Goal: Navigation & Orientation: Find specific page/section

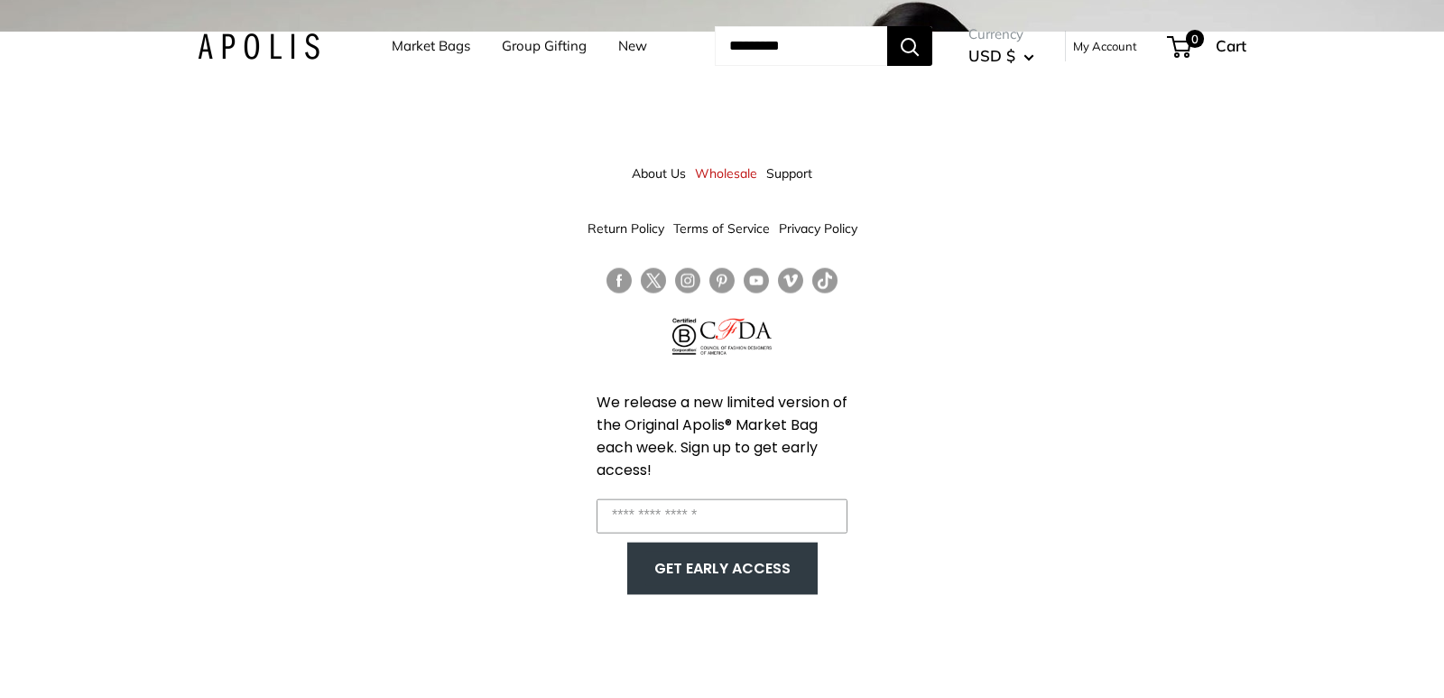
click at [1376, 356] on div "About Us Wholesale Support Return Policy Terms of Service Privacy Policy We rel…" at bounding box center [722, 381] width 1444 height 698
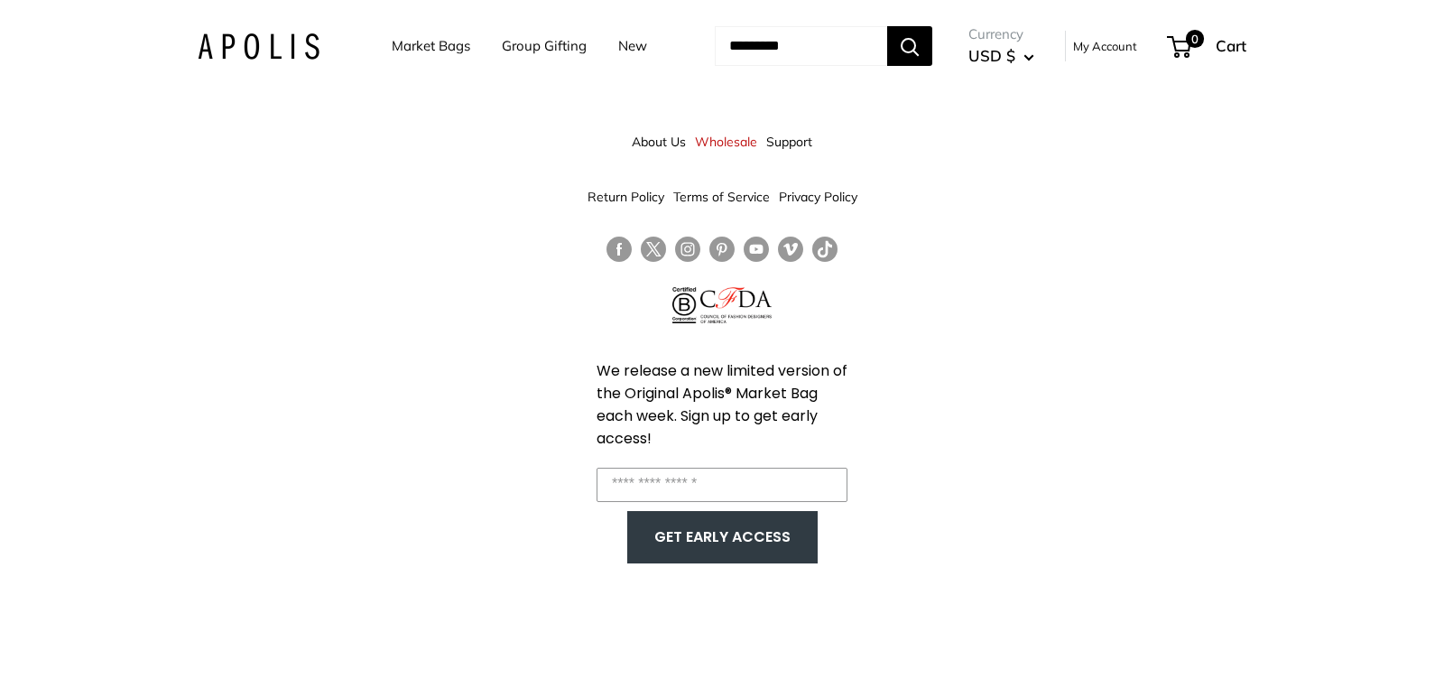
click at [663, 150] on link "About Us" at bounding box center [659, 141] width 54 height 32
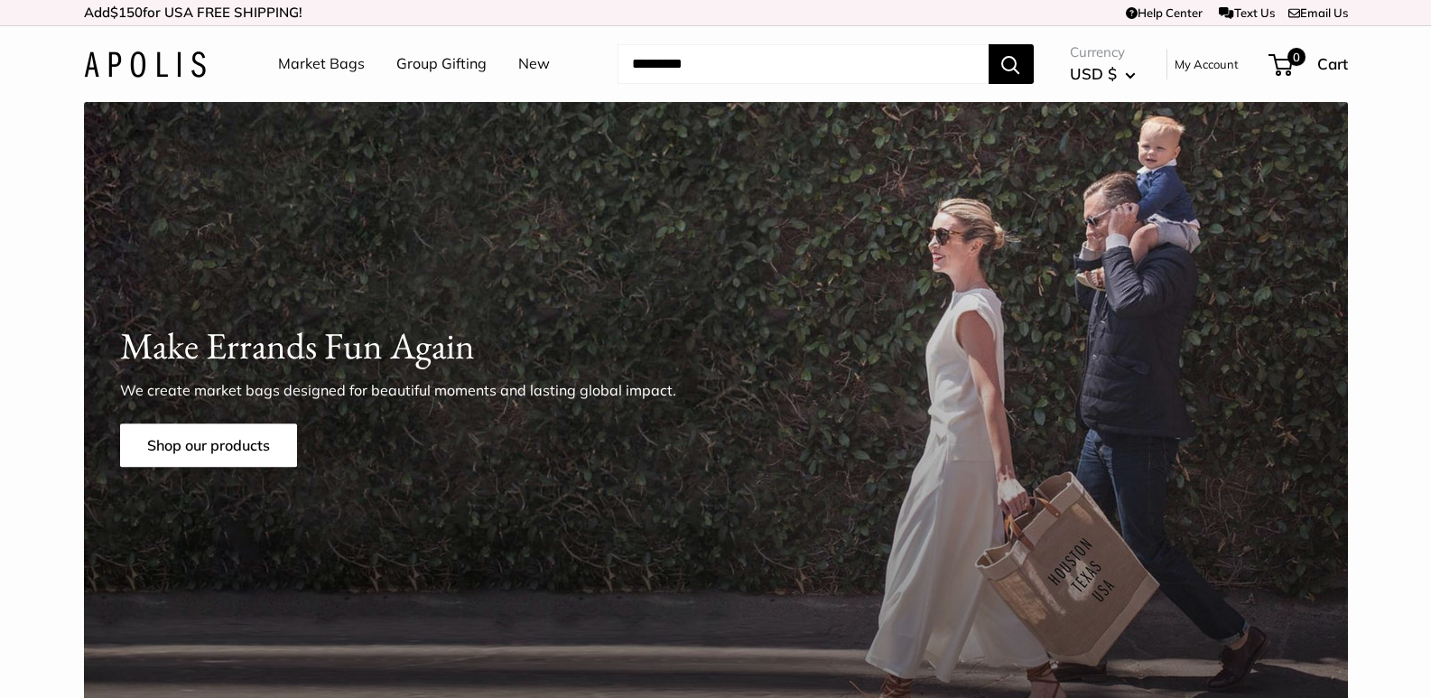
click at [30, 450] on section "Apolis Co-Founder and Family Make Errands Fun Again We create market bags desig…" at bounding box center [715, 418] width 1431 height 632
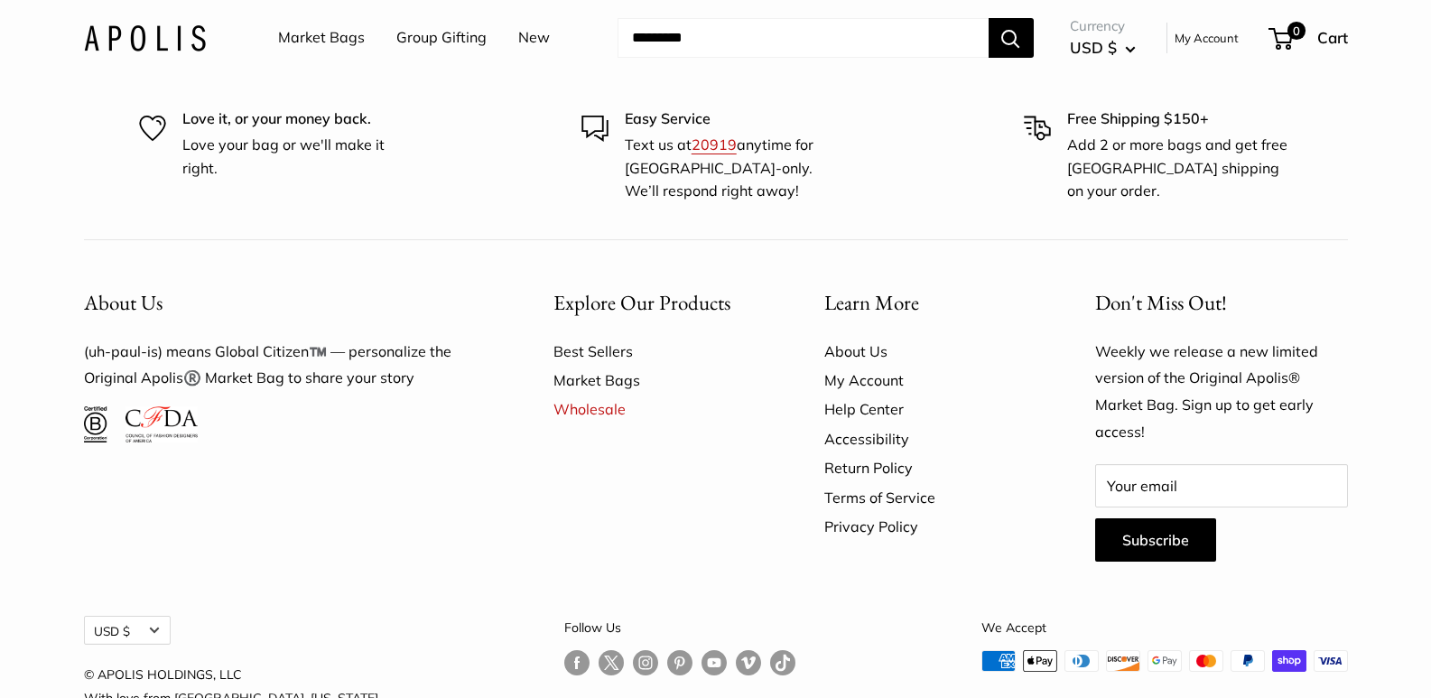
scroll to position [5011, 0]
